Goal: Find specific page/section: Find specific page/section

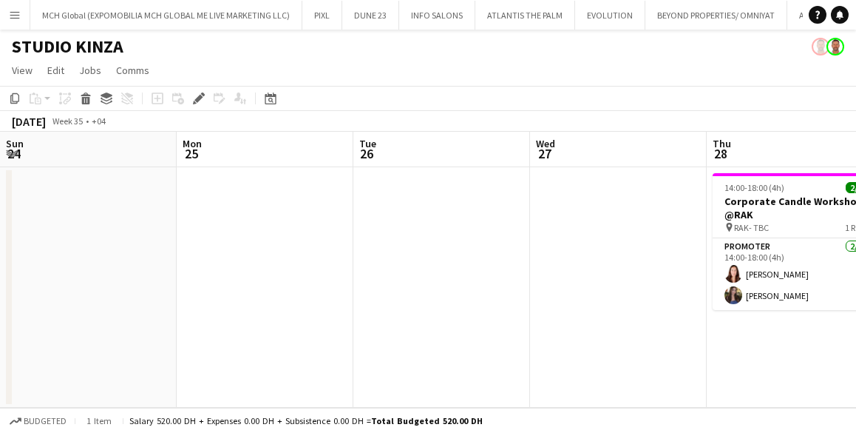
scroll to position [0, 509]
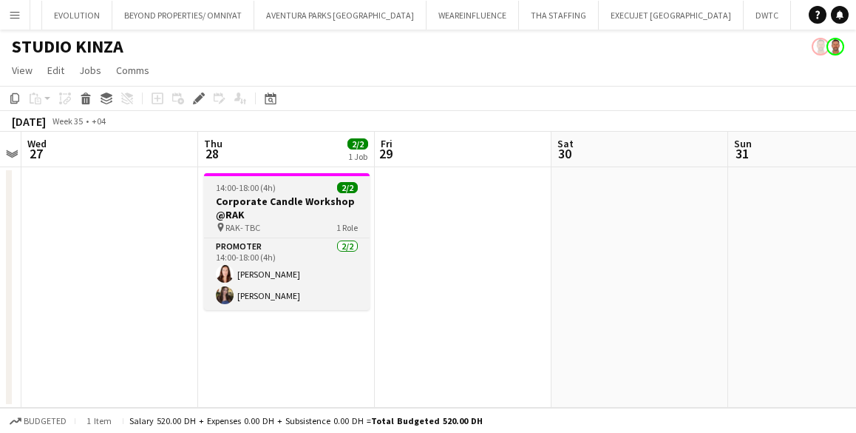
click at [289, 211] on h3 "Corporate Candle Workshop @RAK" at bounding box center [287, 207] width 166 height 27
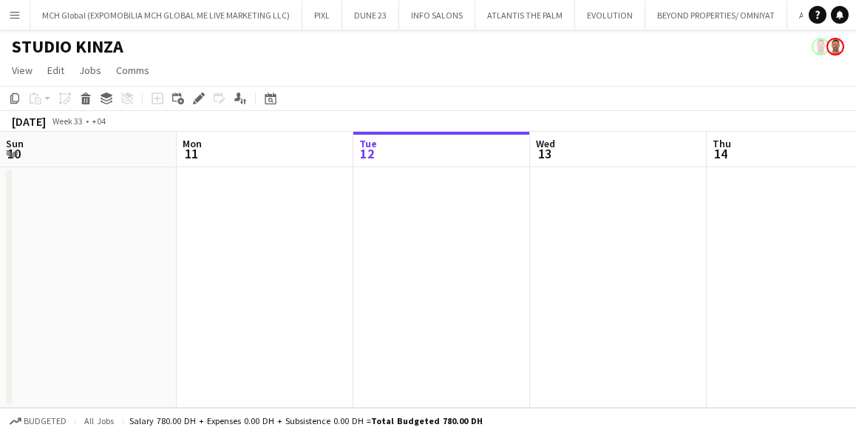
scroll to position [0, 582]
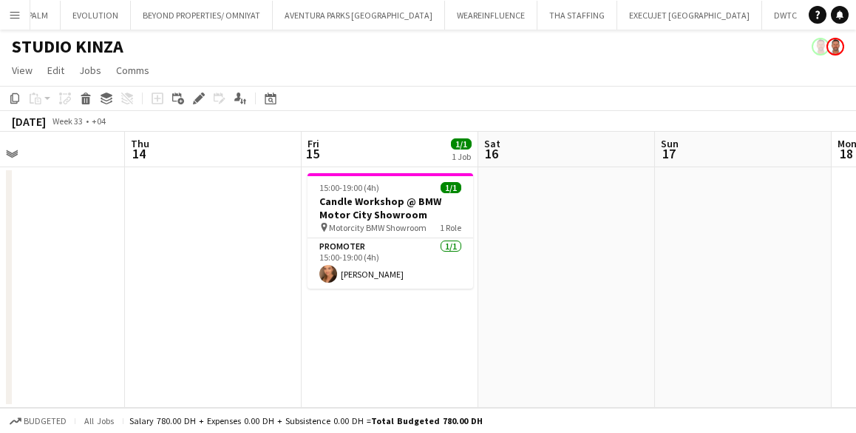
click at [15, 13] on app-icon "Menu" at bounding box center [15, 15] width 12 height 12
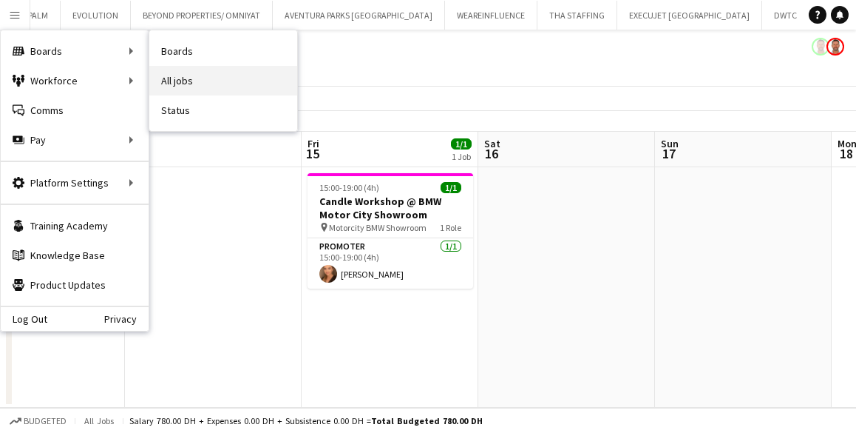
click at [180, 76] on link "All jobs" at bounding box center [223, 81] width 148 height 30
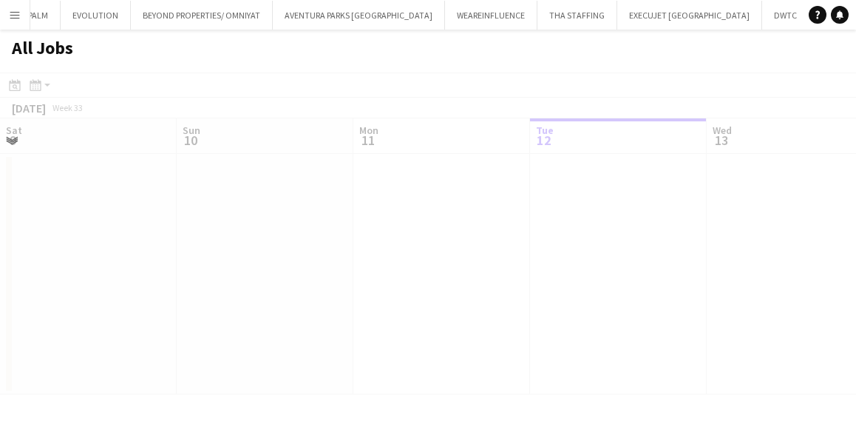
scroll to position [0, 353]
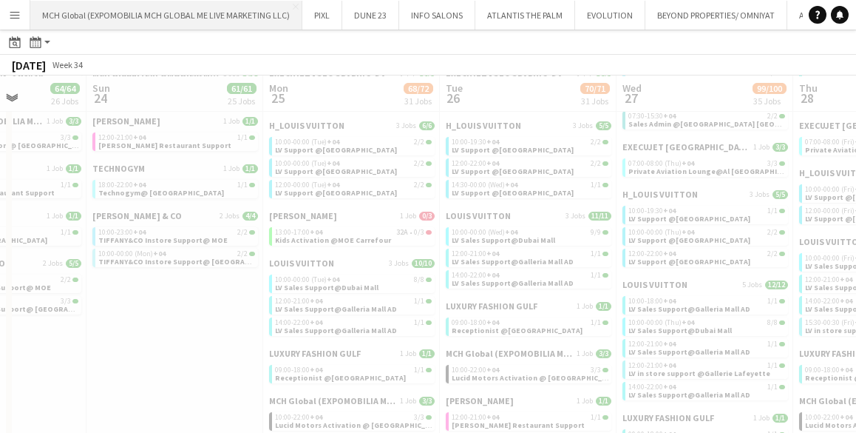
scroll to position [0, 449]
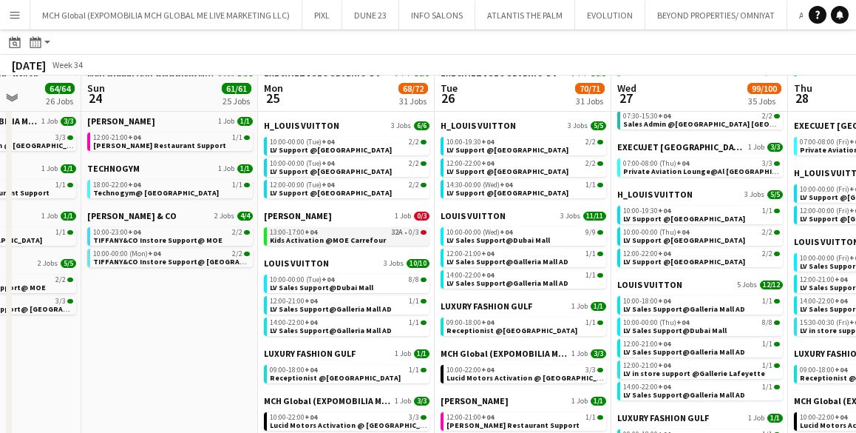
click at [292, 235] on span "Kids Activation @MOE Carrefour" at bounding box center [328, 240] width 116 height 10
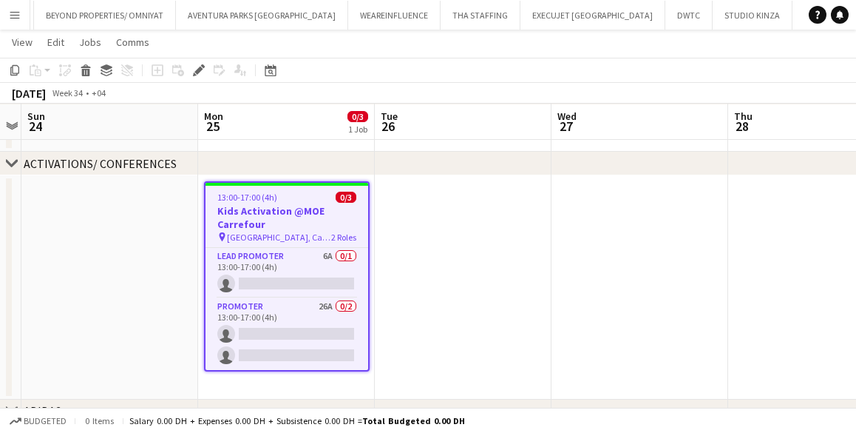
scroll to position [127, 0]
